Goal: Find contact information: Find contact information

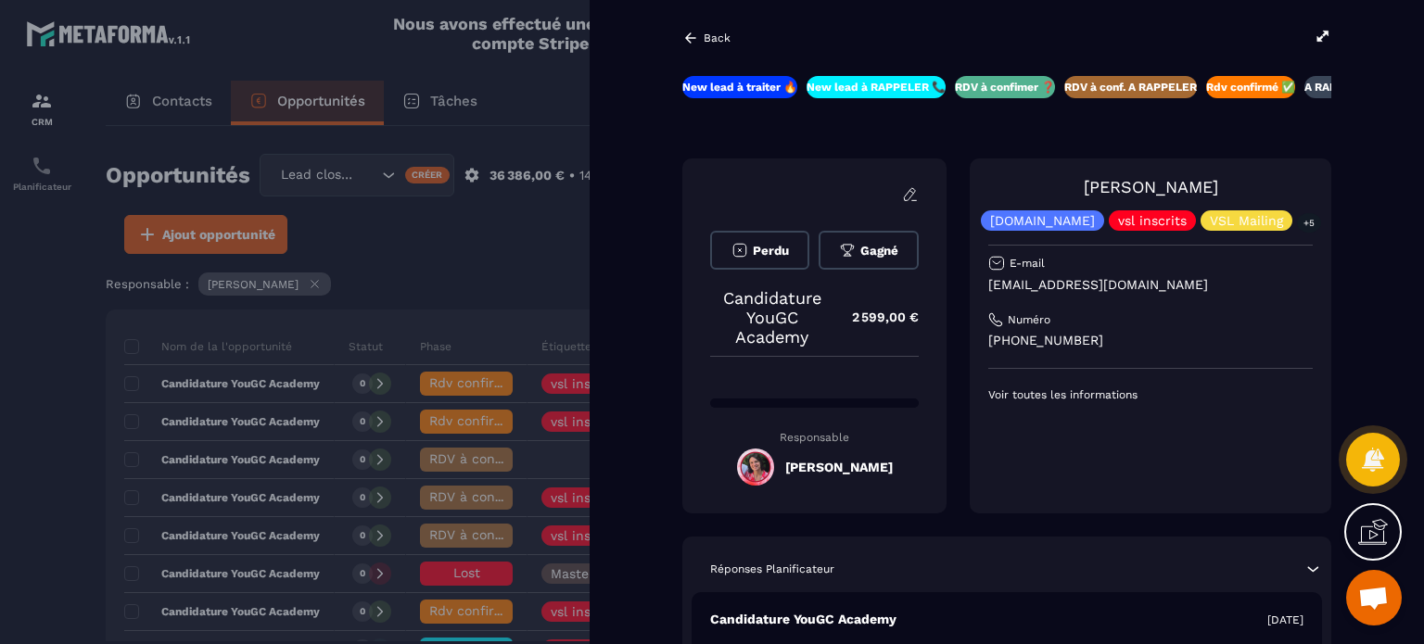
scroll to position [95, 0]
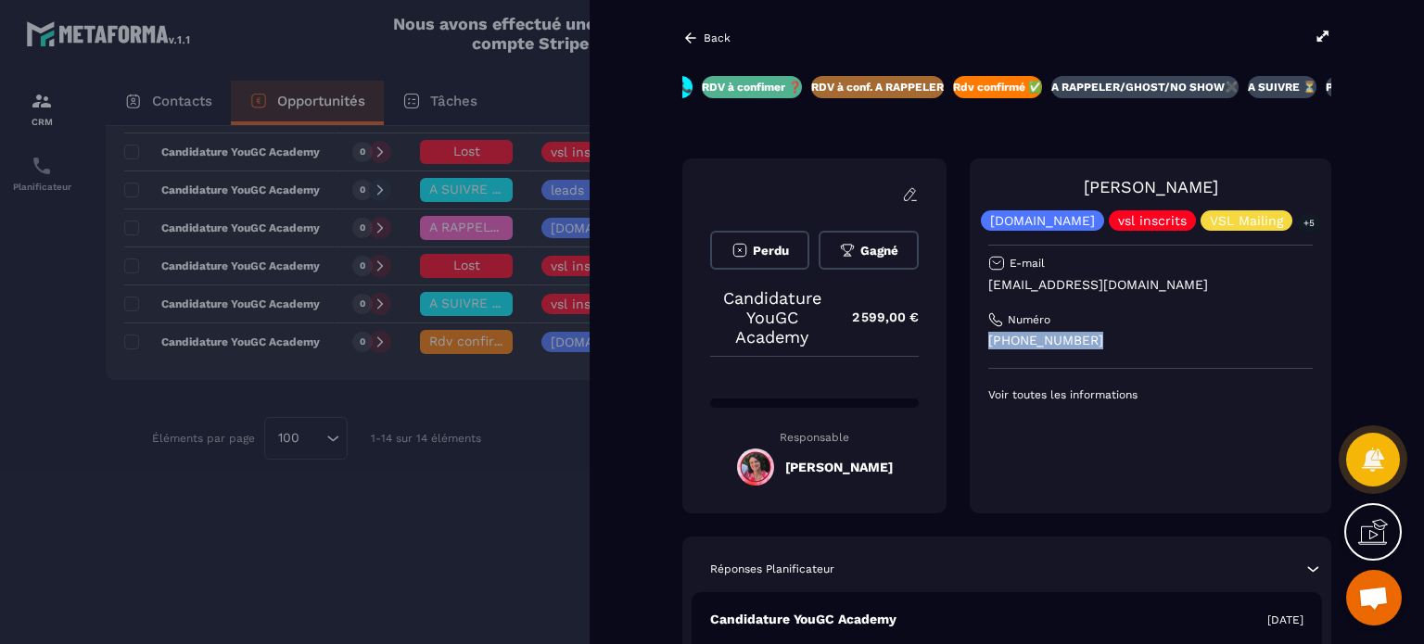
drag, startPoint x: 1127, startPoint y: 336, endPoint x: 1009, endPoint y: 341, distance: 117.8
click at [1009, 341] on p "[PHONE_NUMBER]" at bounding box center [1150, 341] width 324 height 18
click at [1146, 343] on p "[PHONE_NUMBER]" at bounding box center [1150, 341] width 324 height 18
drag, startPoint x: 1110, startPoint y: 340, endPoint x: 1034, endPoint y: 339, distance: 75.1
click at [1034, 339] on p "[PHONE_NUMBER]" at bounding box center [1150, 341] width 324 height 18
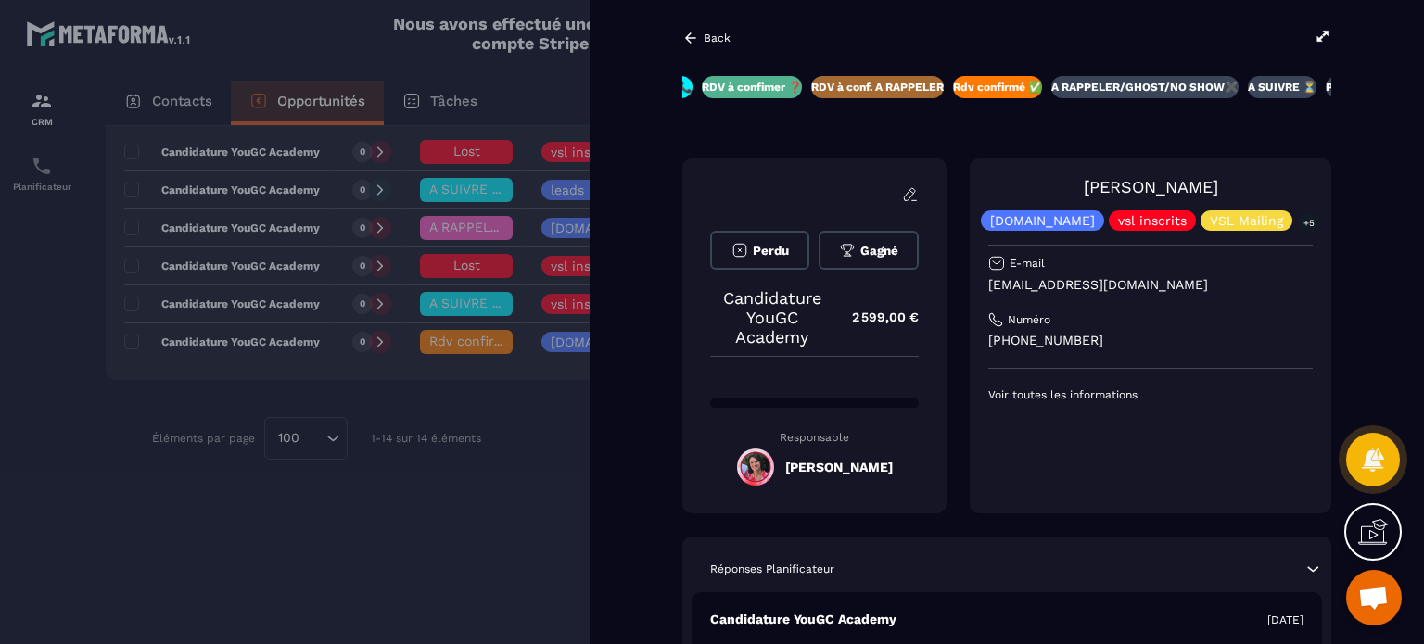
click at [941, 139] on div "New lead à traiter 🔥 New lead à RAPPELER 📞 RDV à confimer ❓ RDV à conf. A RAPPE…" at bounding box center [1006, 482] width 649 height 812
drag, startPoint x: 1123, startPoint y: 344, endPoint x: 1038, endPoint y: 344, distance: 85.3
click at [1038, 344] on p "[PHONE_NUMBER]" at bounding box center [1150, 341] width 324 height 18
click at [1175, 324] on div "Numéro" at bounding box center [1150, 319] width 324 height 15
drag, startPoint x: 1221, startPoint y: 277, endPoint x: 1005, endPoint y: 274, distance: 216.0
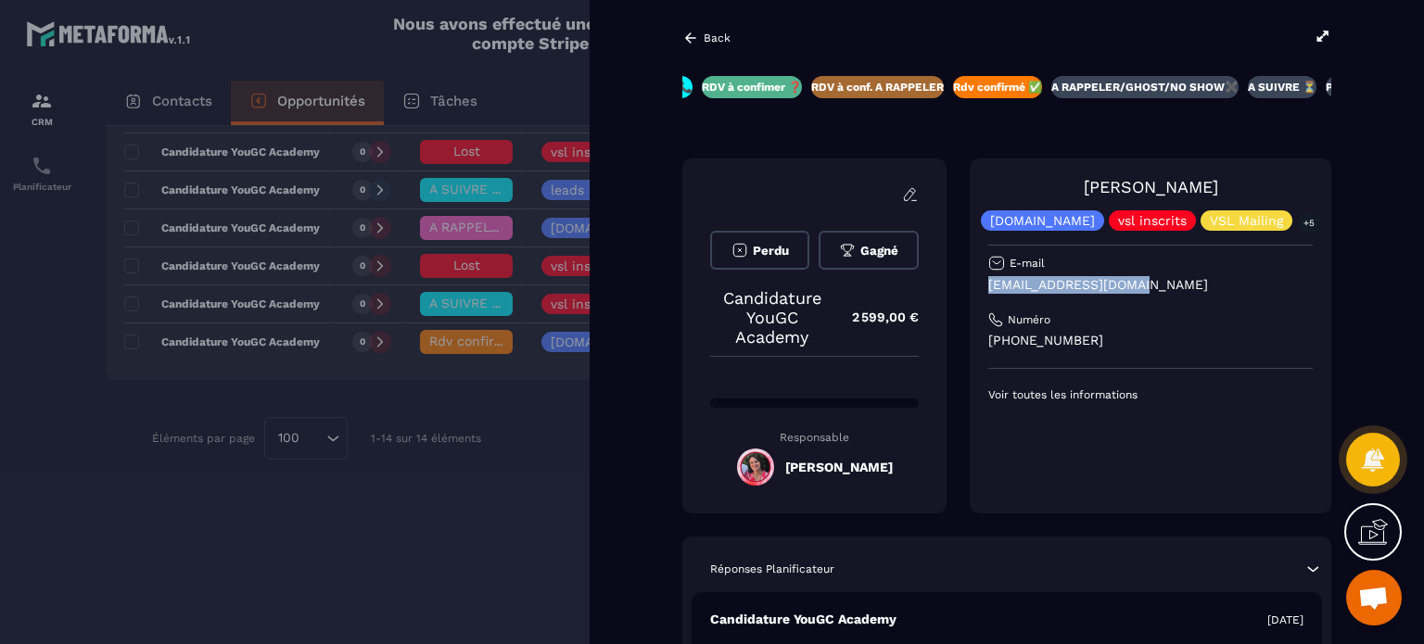
click at [1005, 274] on div "[PERSON_NAME] [DOMAIN_NAME] vsl inscrits VSL Mailing +5 E-mail [EMAIL_ADDRESS][…" at bounding box center [1151, 336] width 362 height 355
copy p "[EMAIL_ADDRESS][DOMAIN_NAME]"
click at [1161, 374] on div "[PERSON_NAME] [DOMAIN_NAME] vsl inscrits VSL Mailing +5 E-mail [EMAIL_ADDRESS][…" at bounding box center [1150, 289] width 324 height 225
drag, startPoint x: 1125, startPoint y: 344, endPoint x: 1015, endPoint y: 337, distance: 110.5
click at [1014, 337] on p "[PHONE_NUMBER]" at bounding box center [1150, 341] width 324 height 18
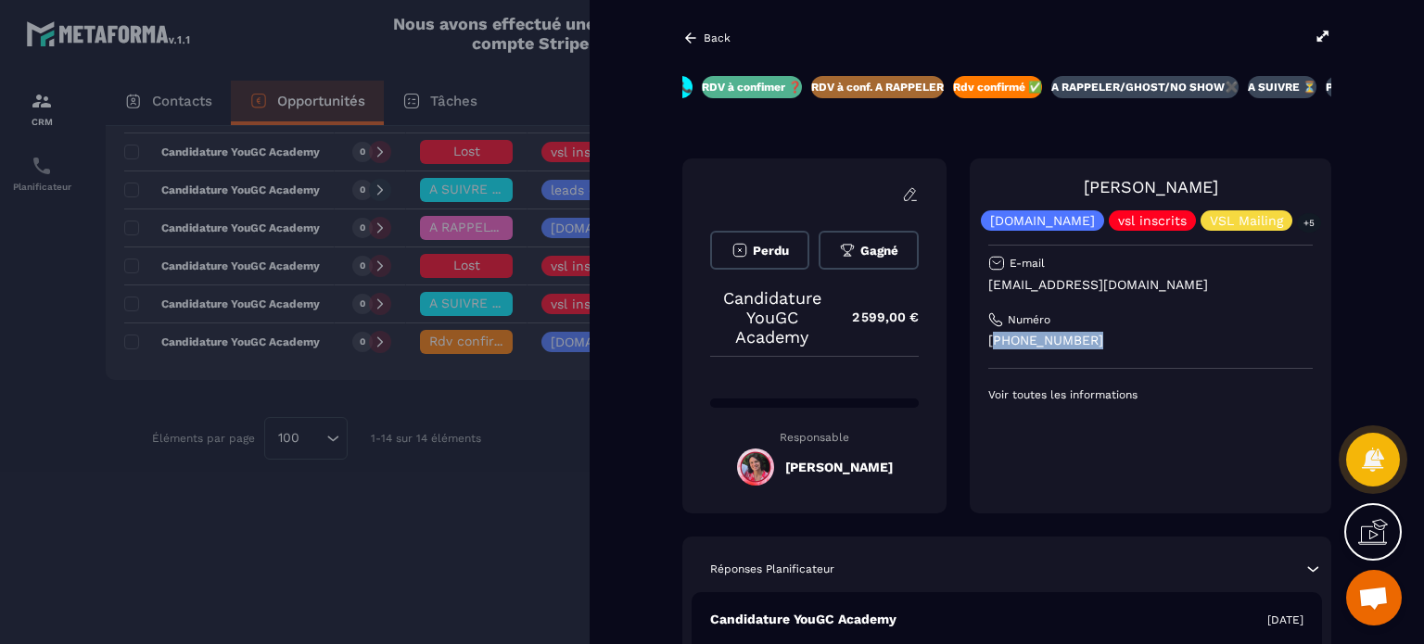
click at [1083, 332] on div "[PERSON_NAME] [DOMAIN_NAME] vsl inscrits VSL Mailing +5 E-mail [EMAIL_ADDRESS][…" at bounding box center [1150, 289] width 324 height 225
click at [1135, 345] on p "[PHONE_NUMBER]" at bounding box center [1150, 341] width 324 height 18
click at [1215, 339] on p "[PHONE_NUMBER]" at bounding box center [1150, 341] width 324 height 18
drag, startPoint x: 1117, startPoint y: 346, endPoint x: 1038, endPoint y: 337, distance: 79.2
click at [1038, 337] on p "[PHONE_NUMBER]" at bounding box center [1150, 341] width 324 height 18
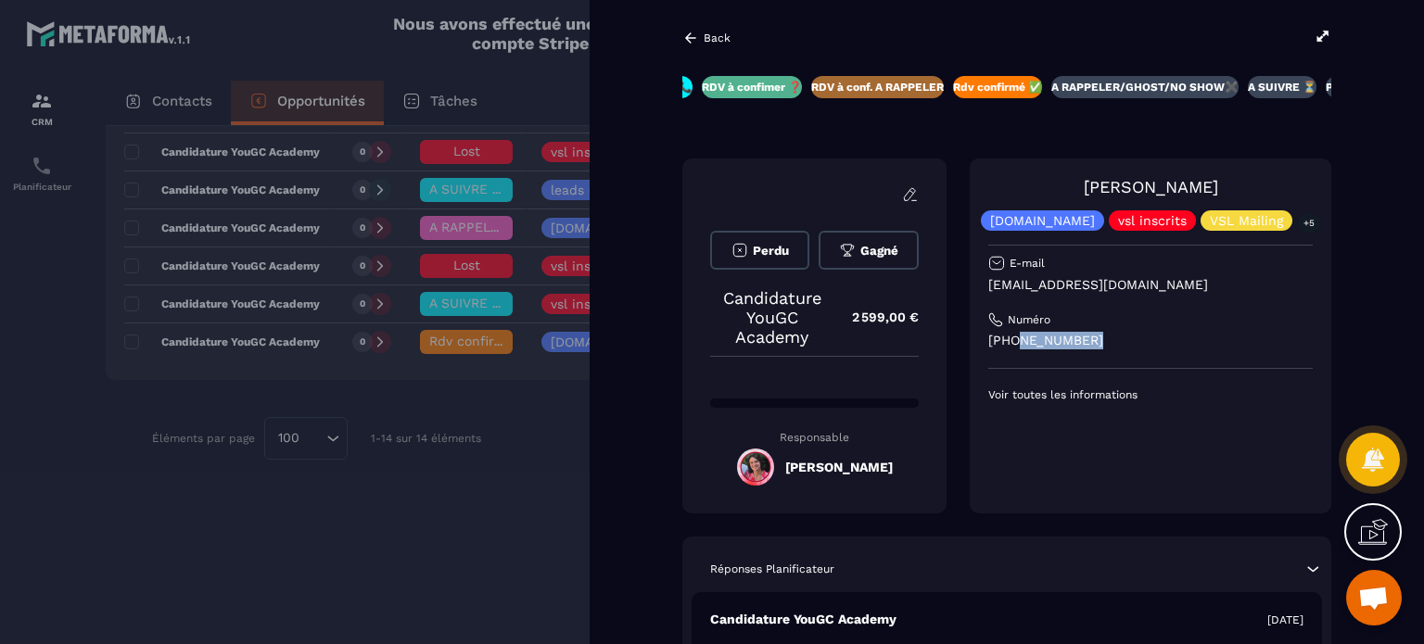
click at [1159, 344] on p "[PHONE_NUMBER]" at bounding box center [1150, 341] width 324 height 18
click at [702, 36] on div "Back" at bounding box center [706, 38] width 48 height 17
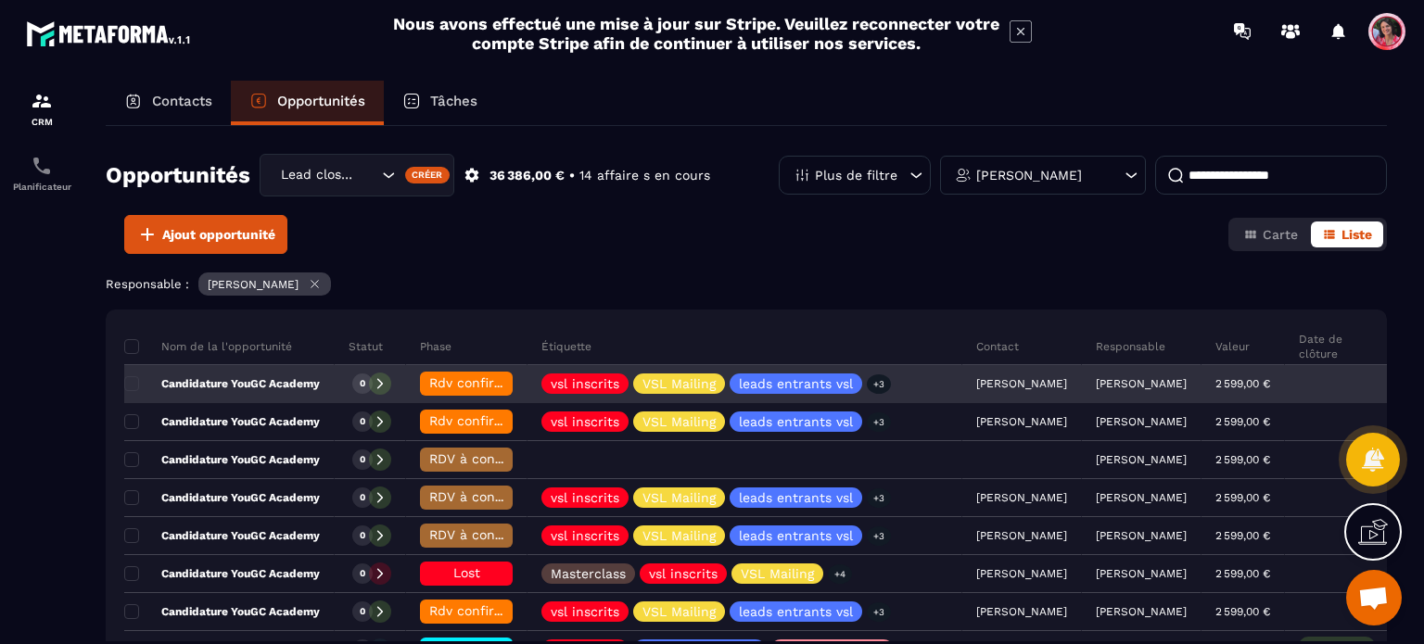
click at [254, 380] on p "Candidature YouGC Academy" at bounding box center [222, 383] width 196 height 15
